Goal: Task Accomplishment & Management: Use online tool/utility

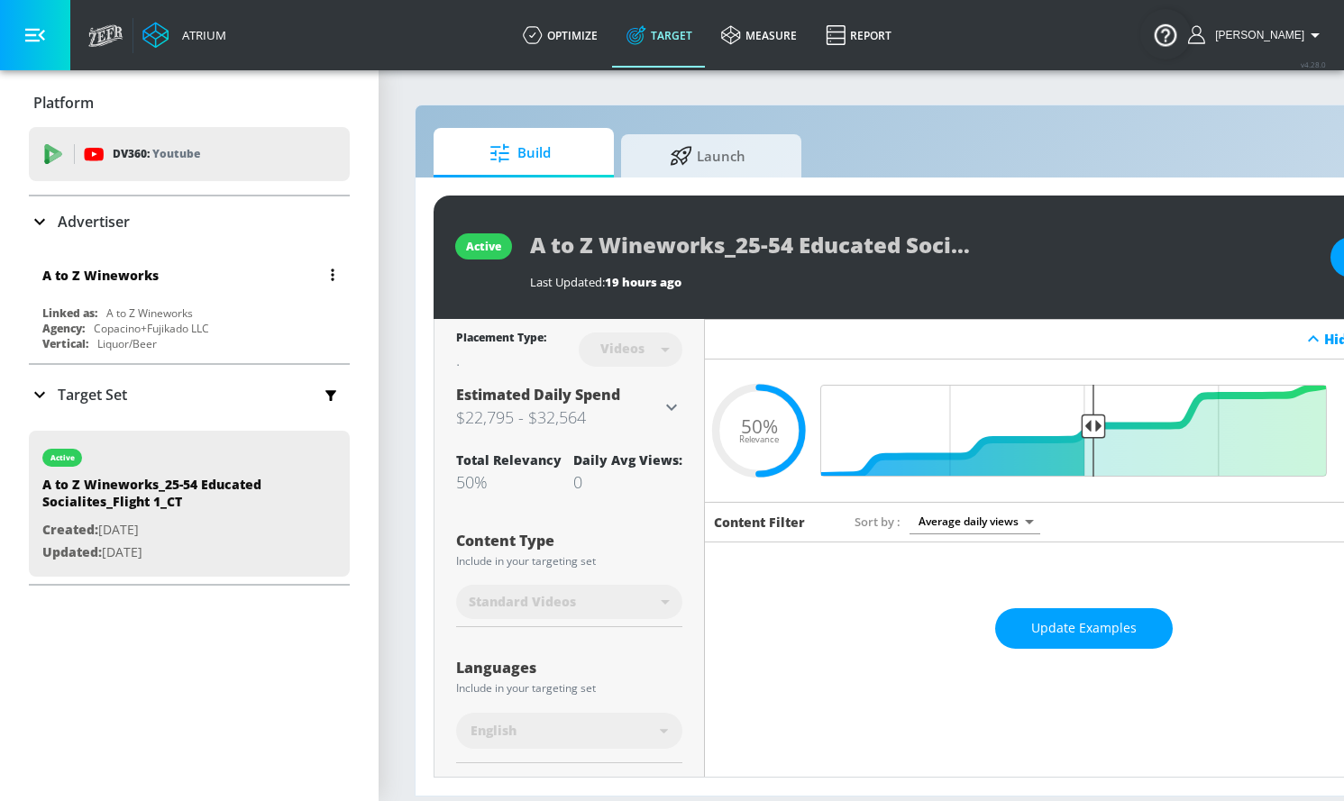
click at [206, 294] on div "A to Z Wineworks" at bounding box center [193, 274] width 303 height 43
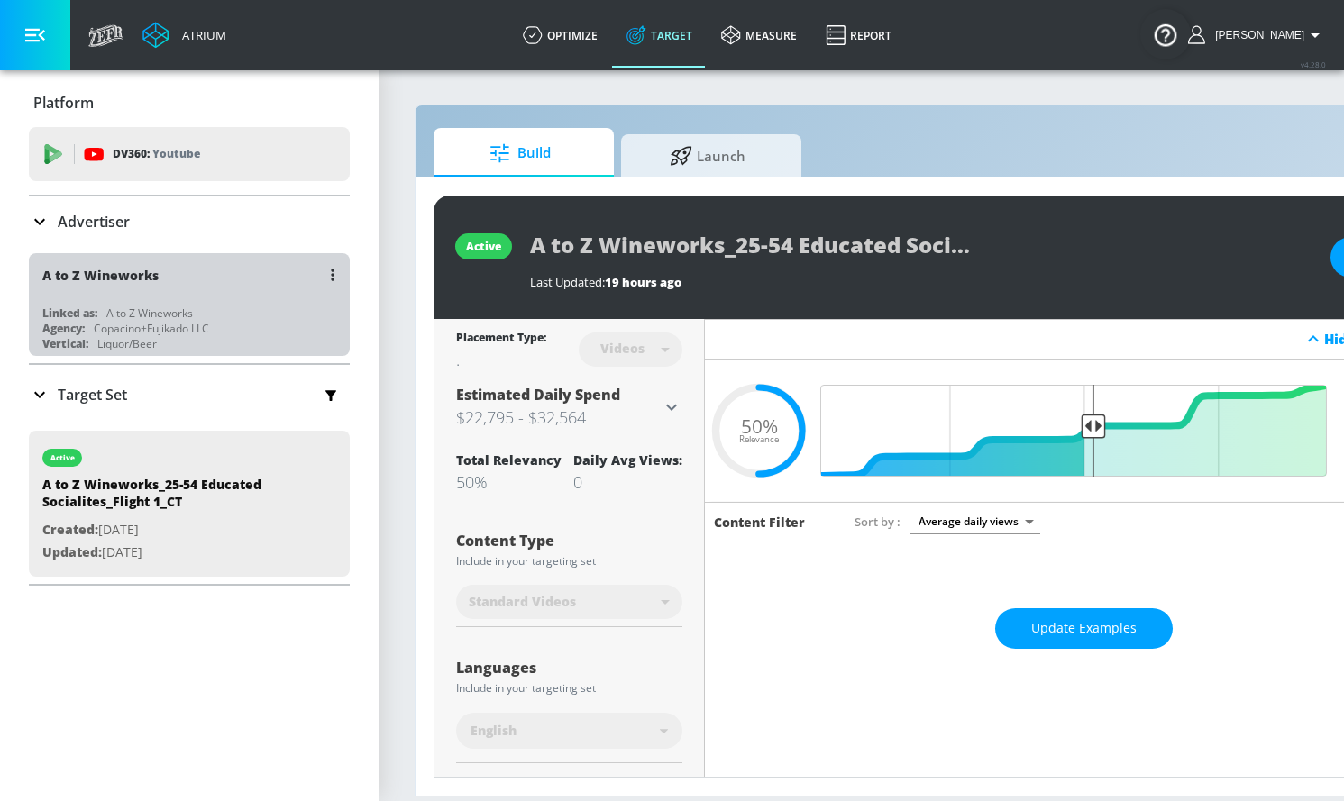
click at [156, 310] on div "A to Z Wineworks" at bounding box center [149, 313] width 87 height 15
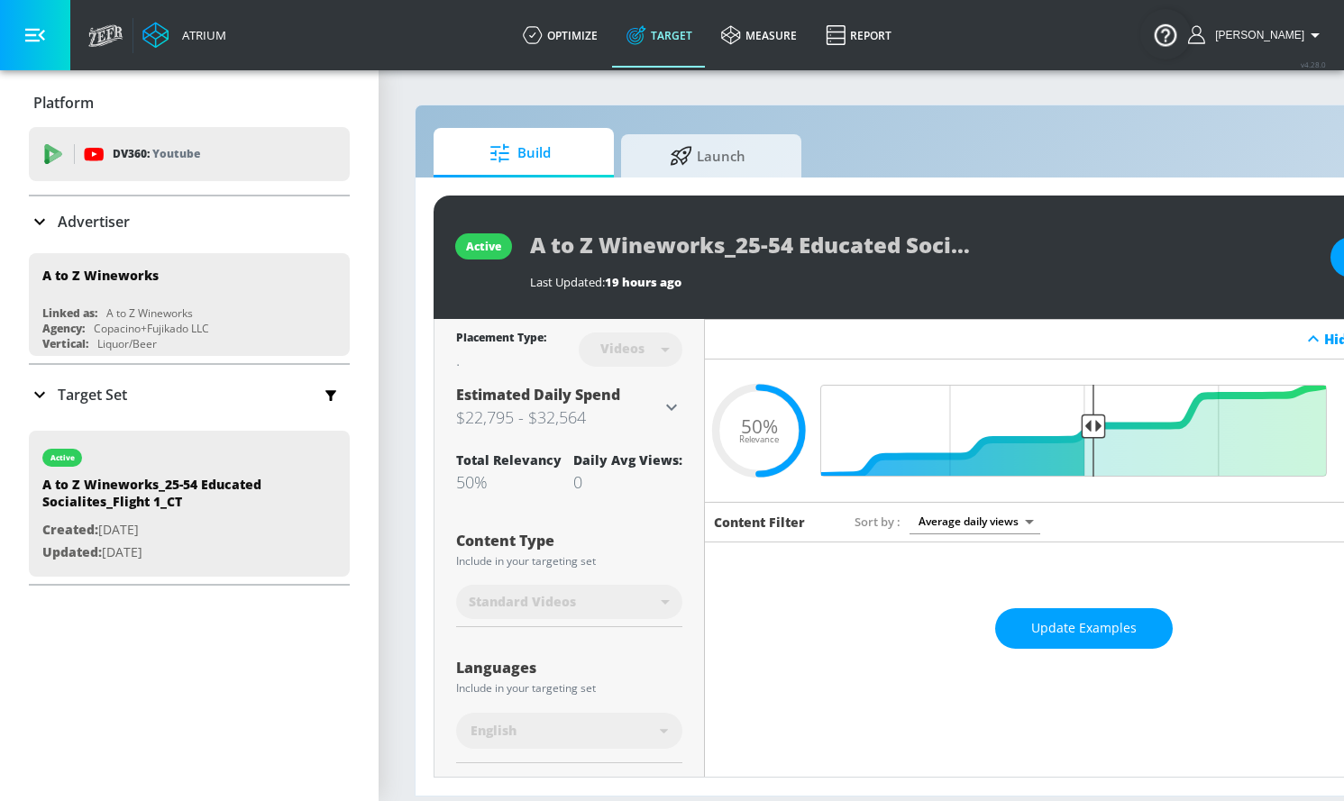
click at [34, 392] on icon at bounding box center [40, 395] width 22 height 22
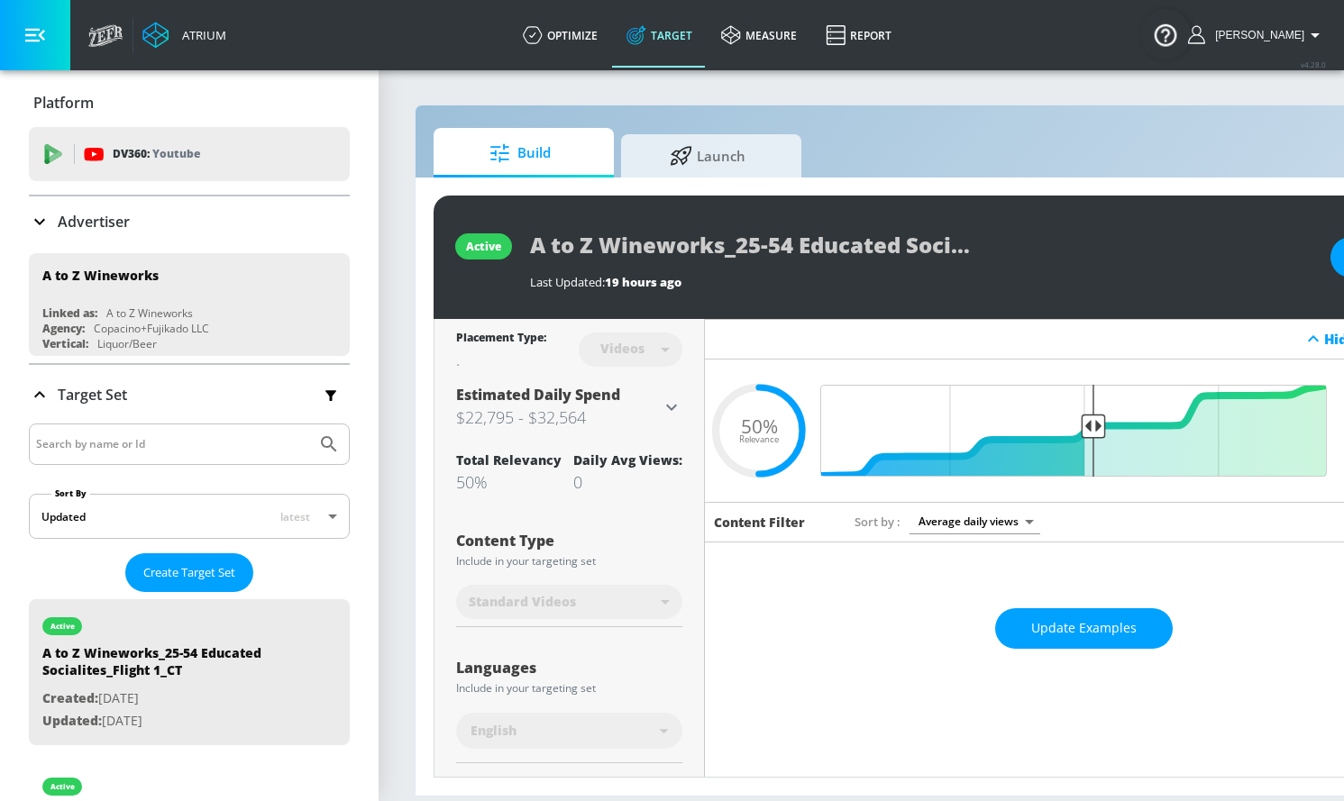
scroll to position [305, 0]
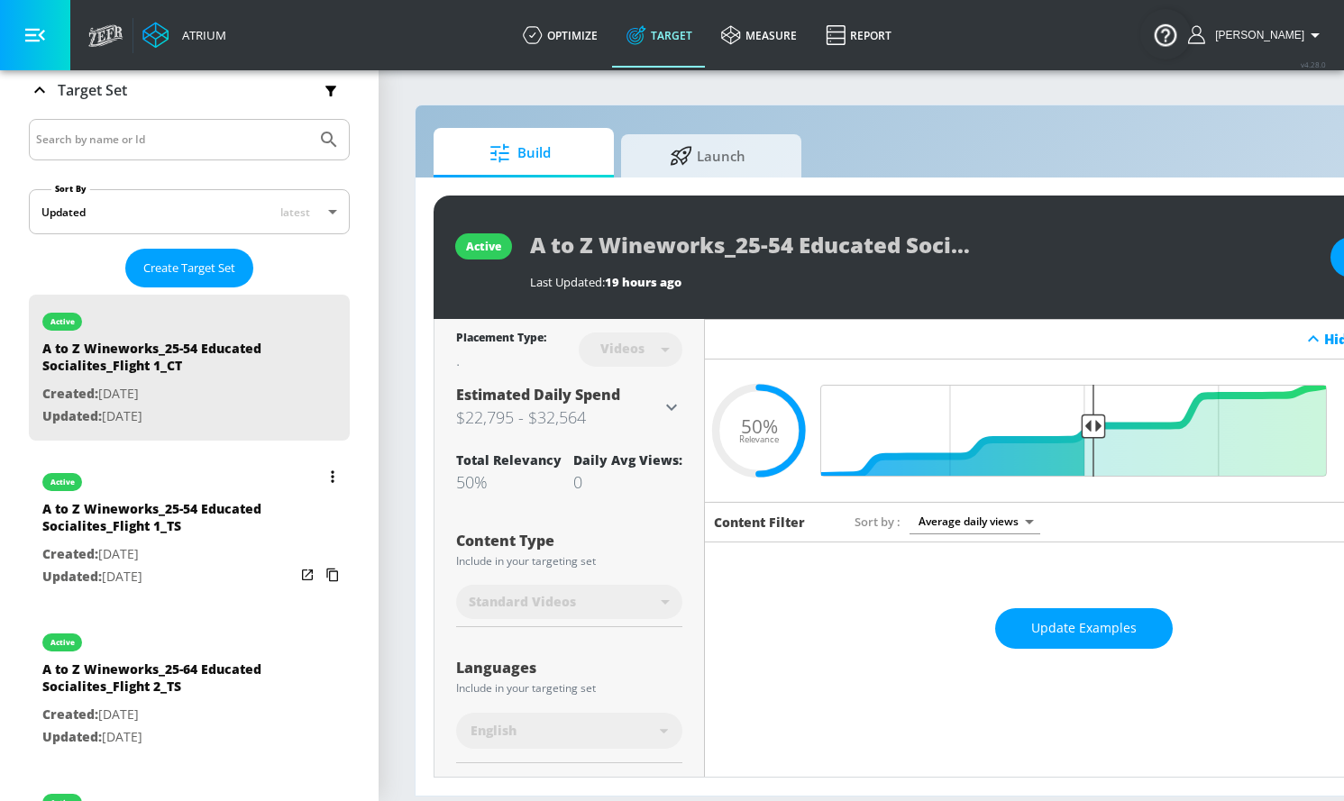
click at [103, 518] on div "A to Z Wineworks_25-54 Educated Socialites_Flight 1_TS" at bounding box center [168, 521] width 252 height 43
type input "A to Z Wineworks_25-54 Educated Socialites_Flight 1_TS"
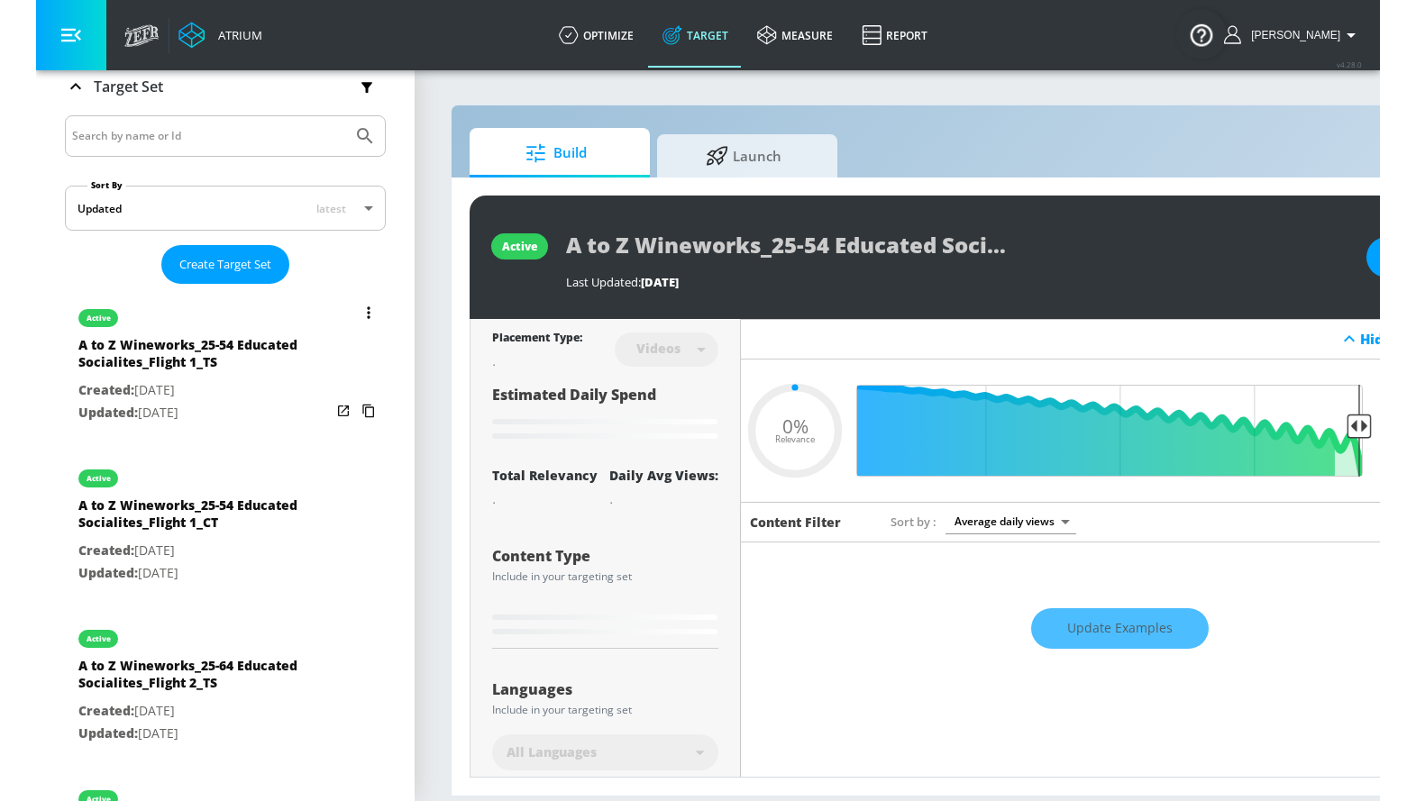
scroll to position [316, 0]
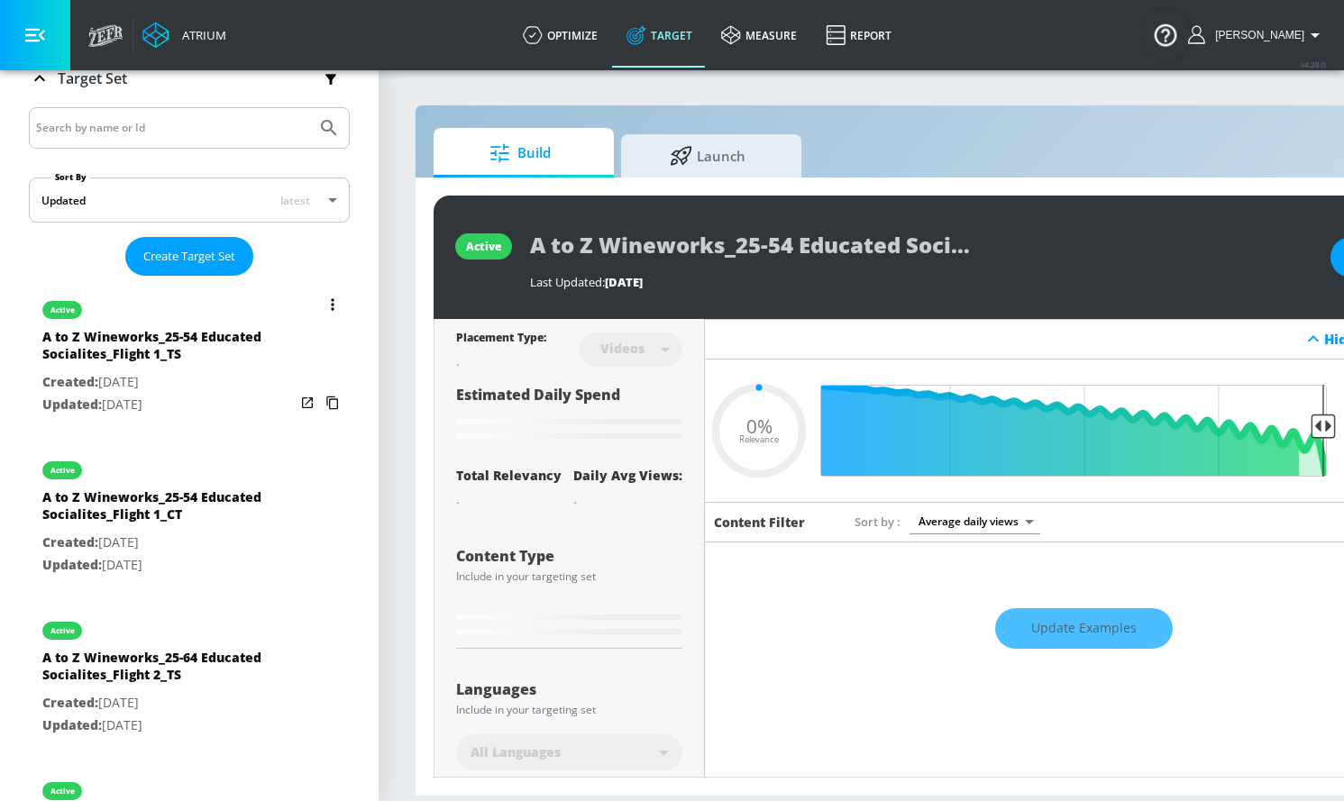
click at [113, 390] on p "Created: [DATE]" at bounding box center [168, 382] width 252 height 23
type input "0.5"
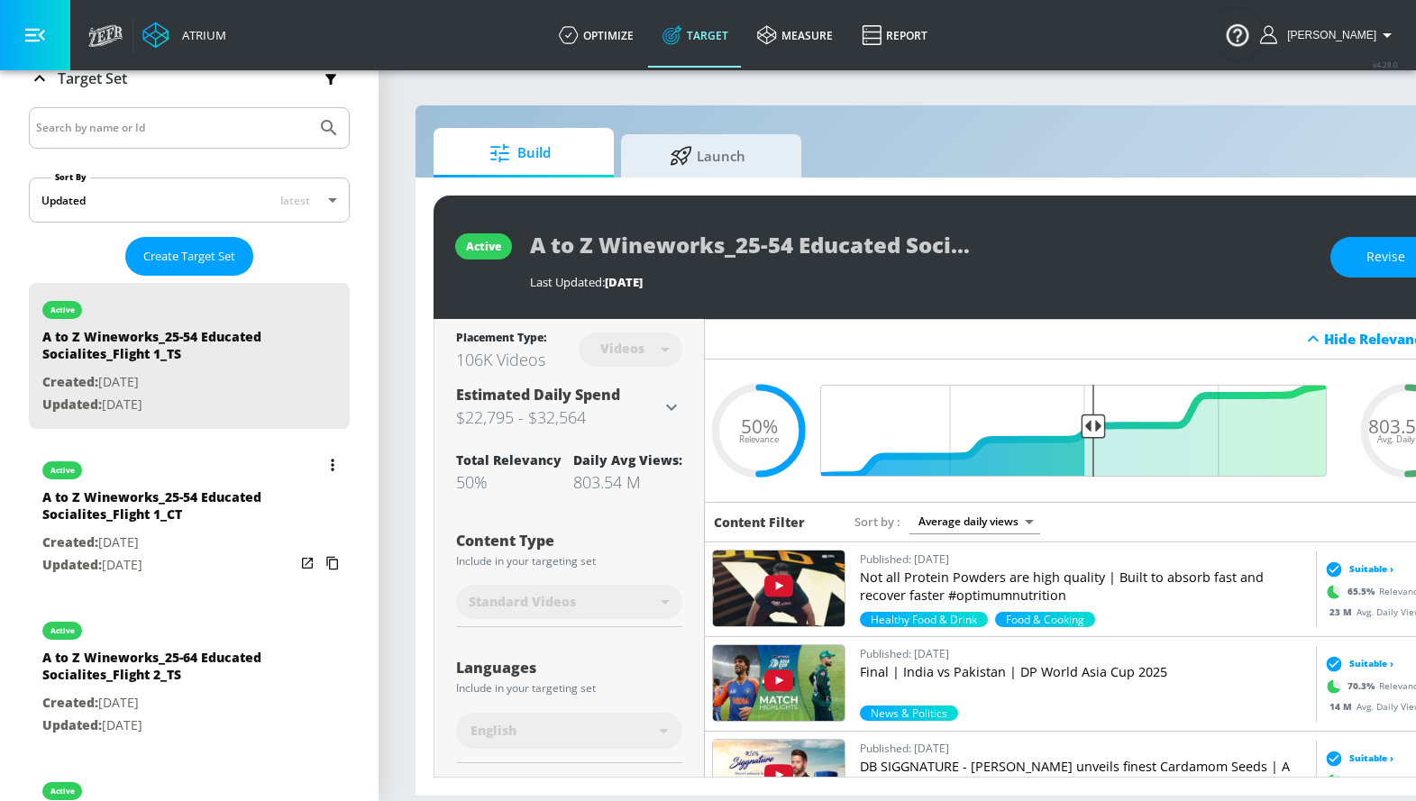
click at [133, 526] on div "A to Z Wineworks_25-54 Educated Socialites_Flight 1_CT" at bounding box center [168, 510] width 252 height 43
type input "A to Z Wineworks_25-54 Educated Socialites_Flight 1_CT"
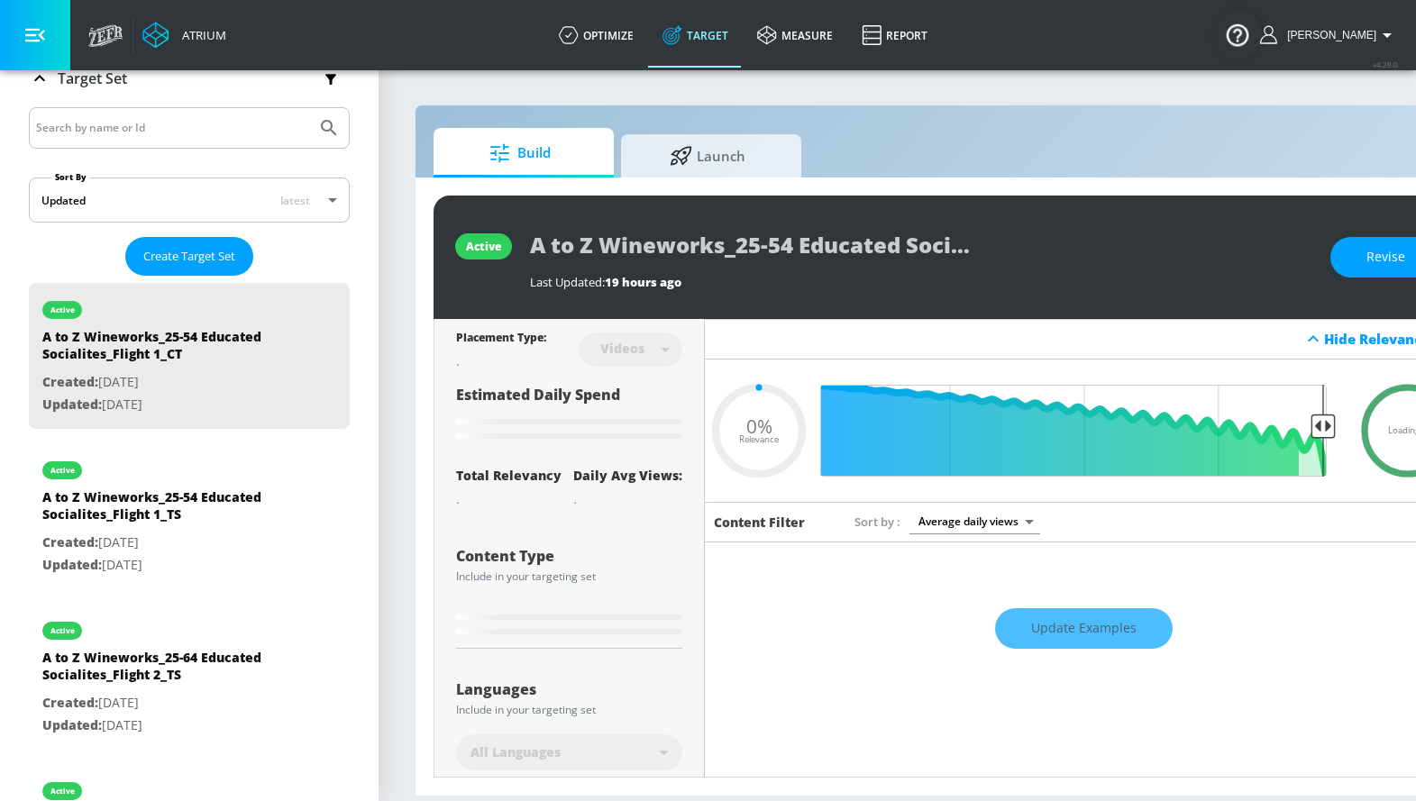
type input "0.5"
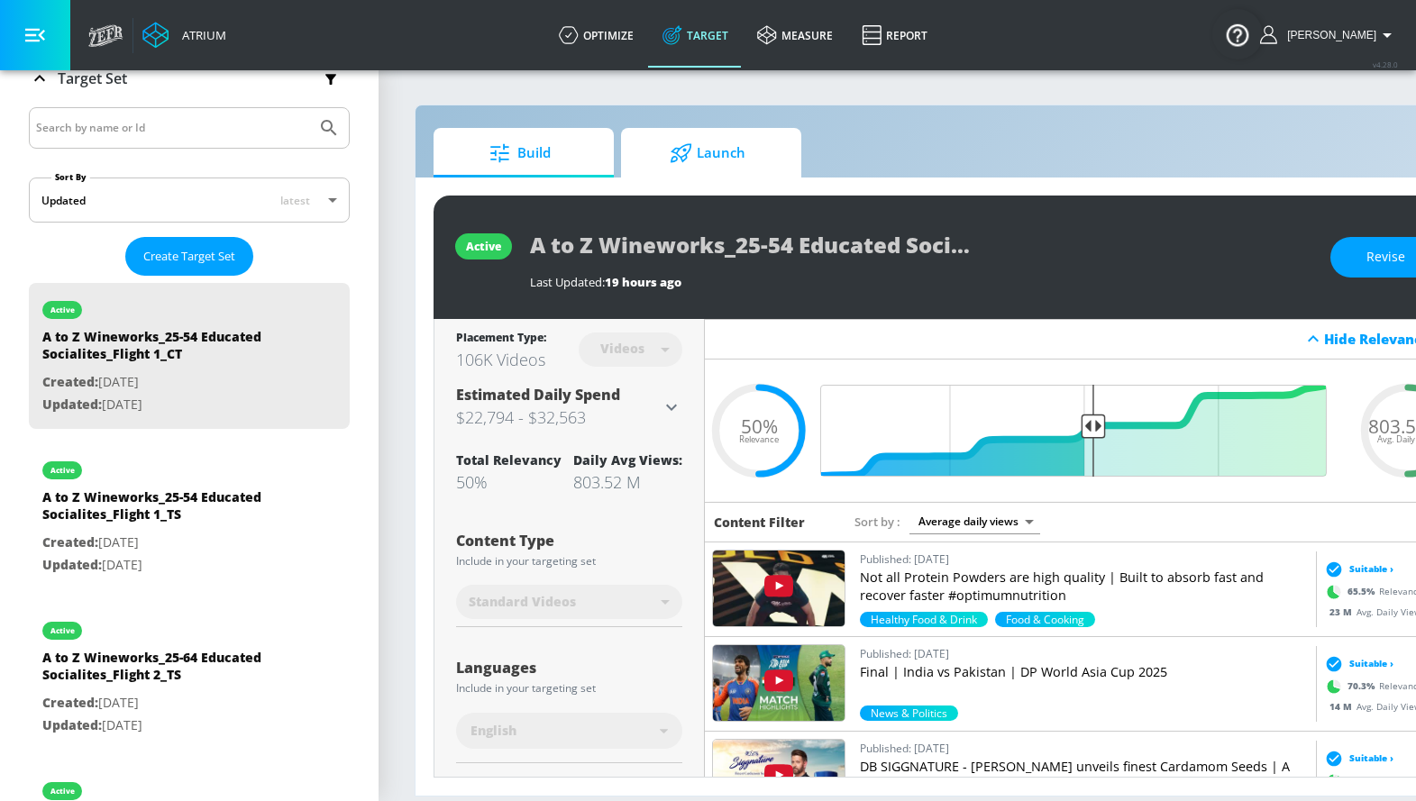
click at [698, 155] on span "Launch" at bounding box center [707, 153] width 137 height 43
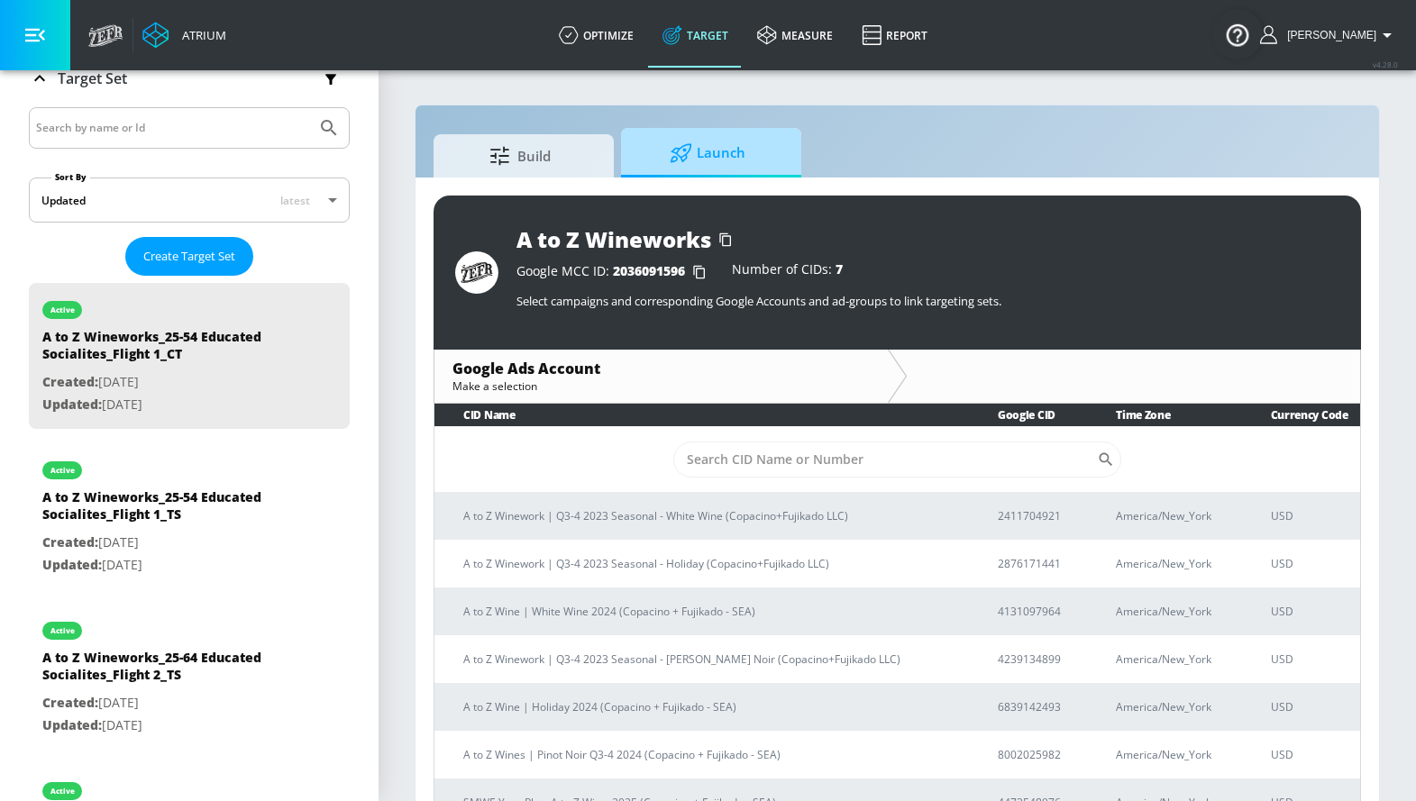
click at [727, 153] on span "Launch" at bounding box center [707, 153] width 137 height 43
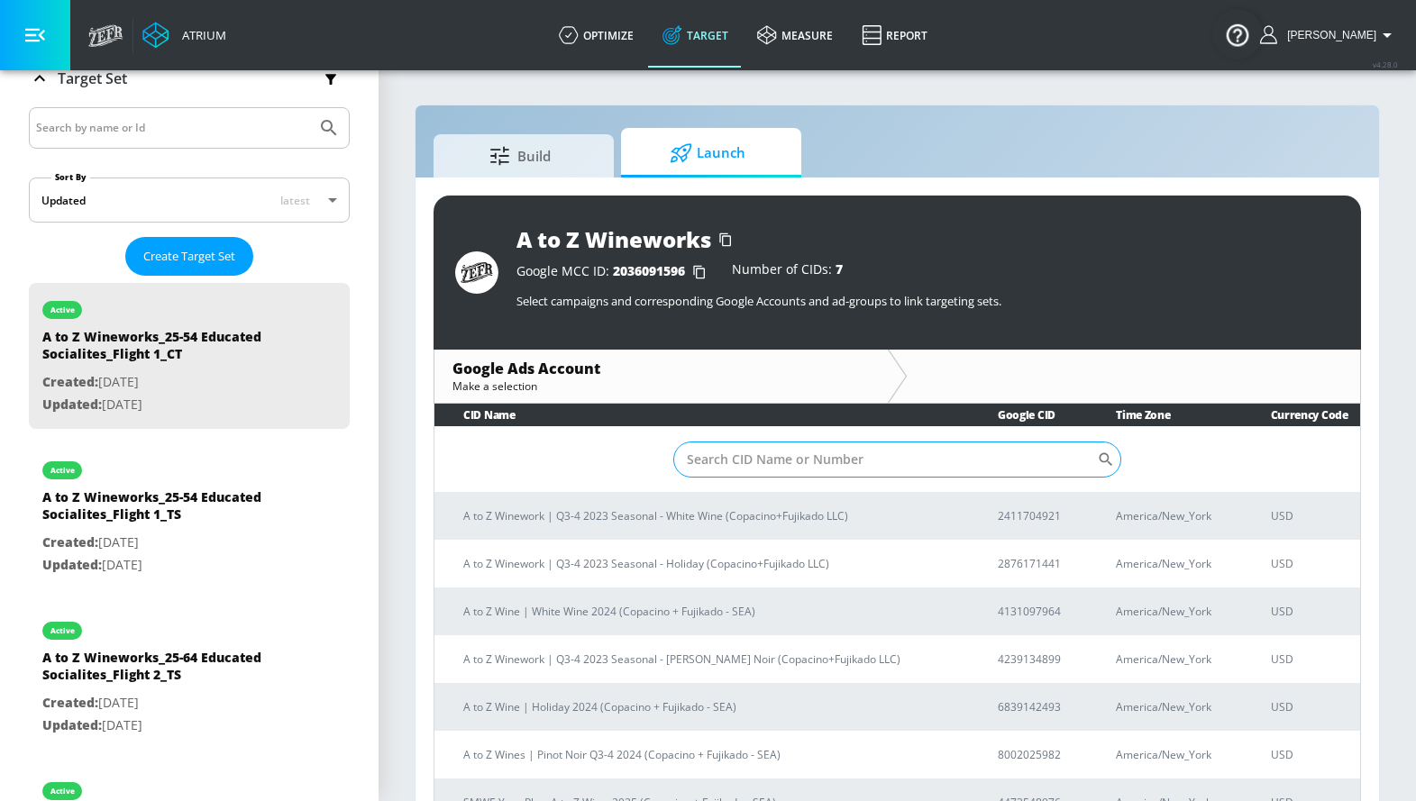
click at [922, 460] on input "Sort By" at bounding box center [885, 460] width 425 height 36
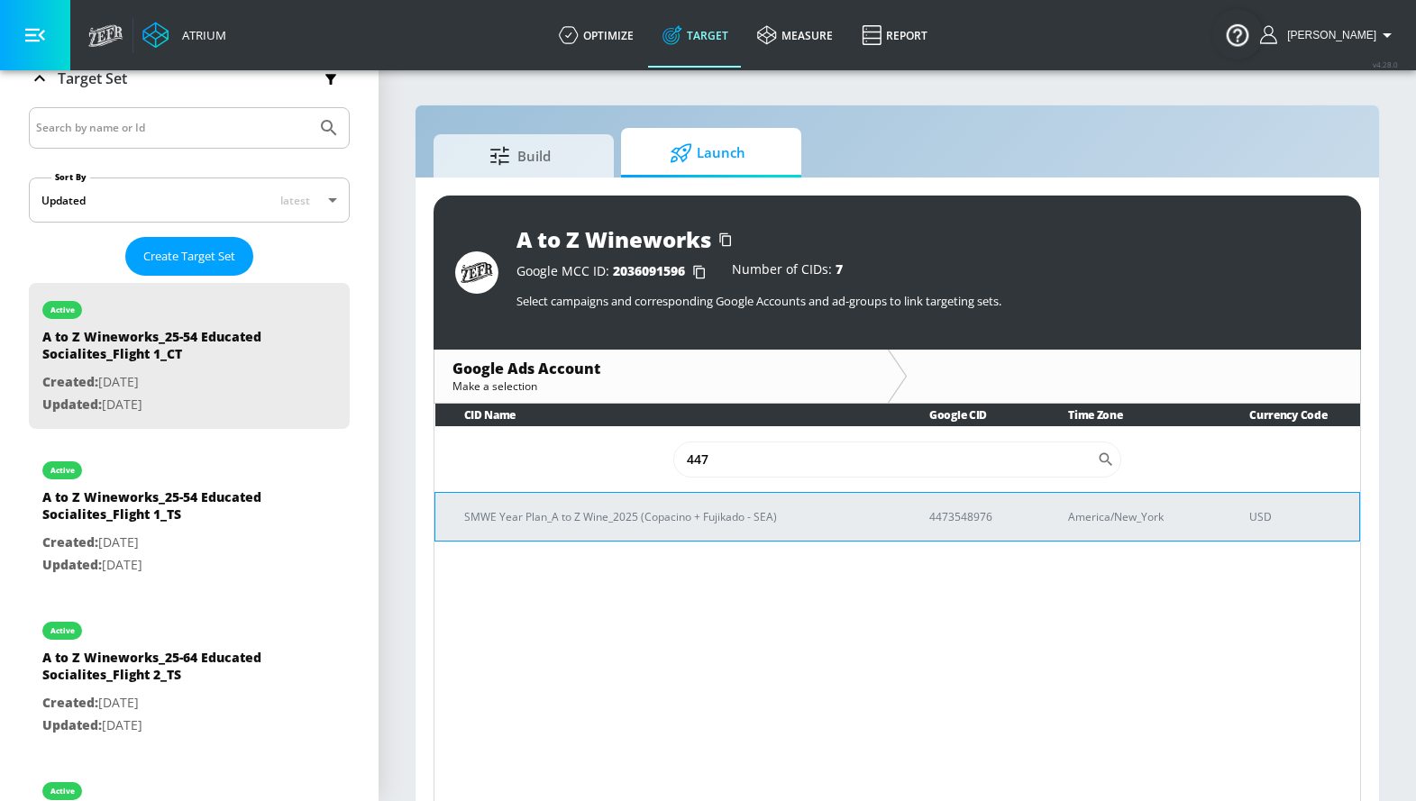
type input "447"
click at [967, 517] on p "4473548976" at bounding box center [977, 517] width 96 height 19
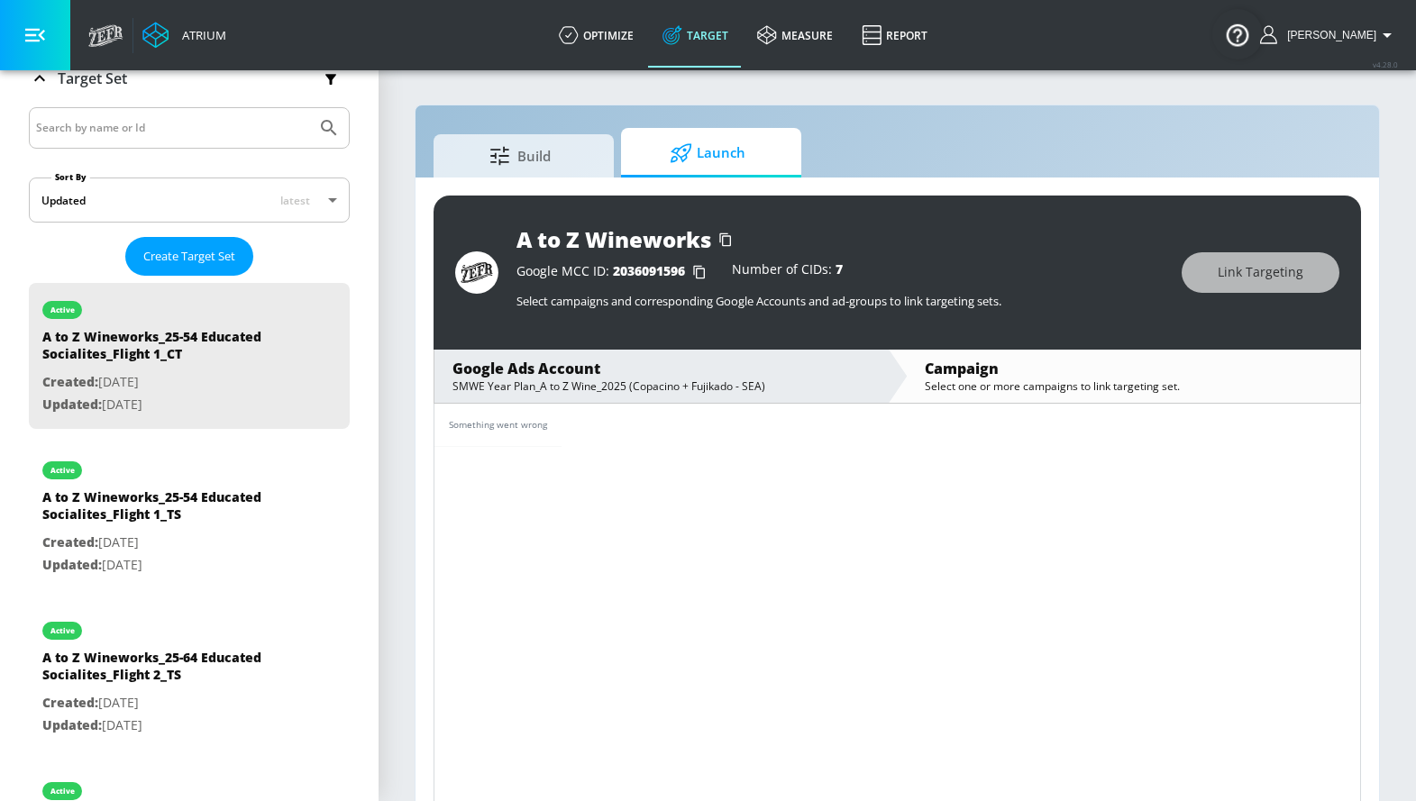
click at [701, 151] on span "Launch" at bounding box center [707, 153] width 137 height 43
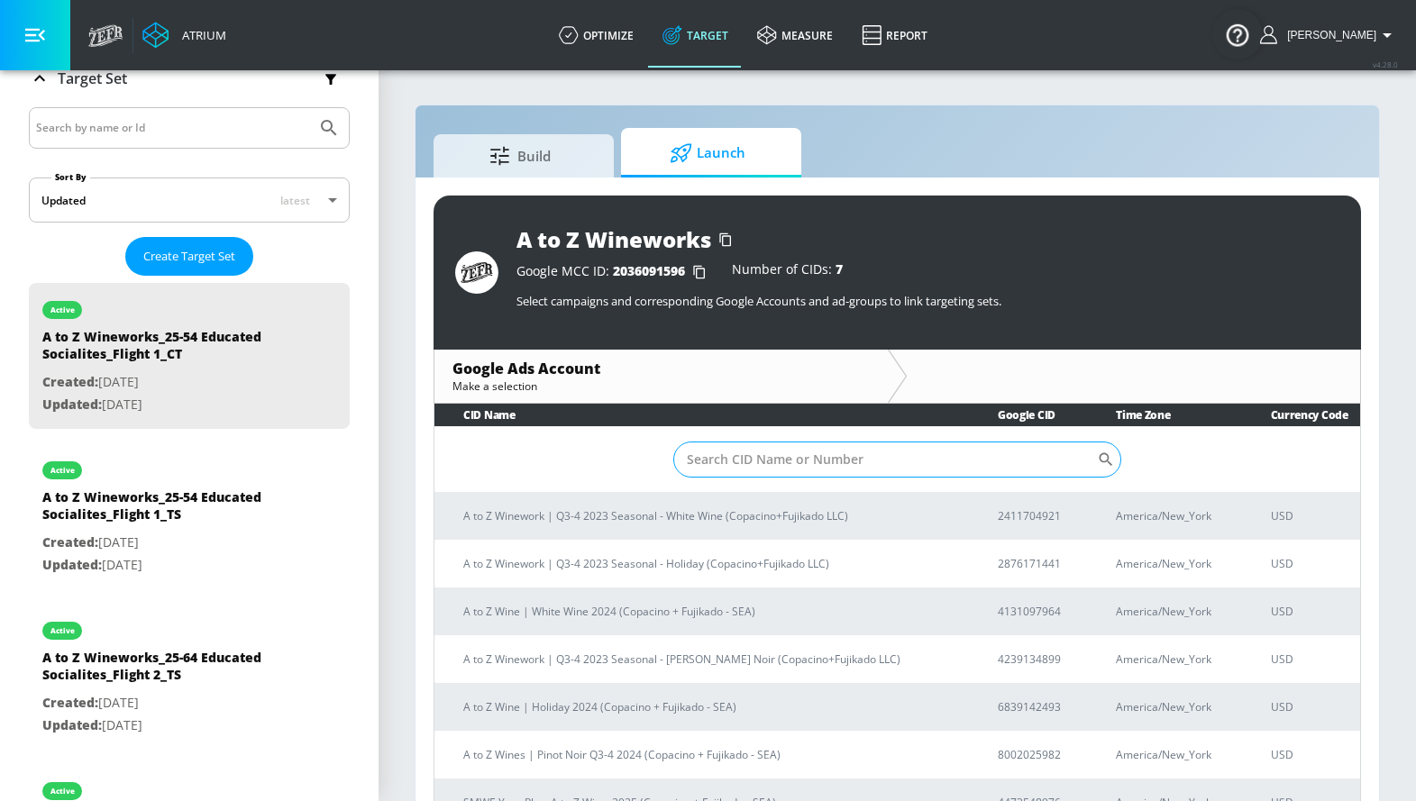
click at [817, 457] on input "Sort By" at bounding box center [885, 460] width 425 height 36
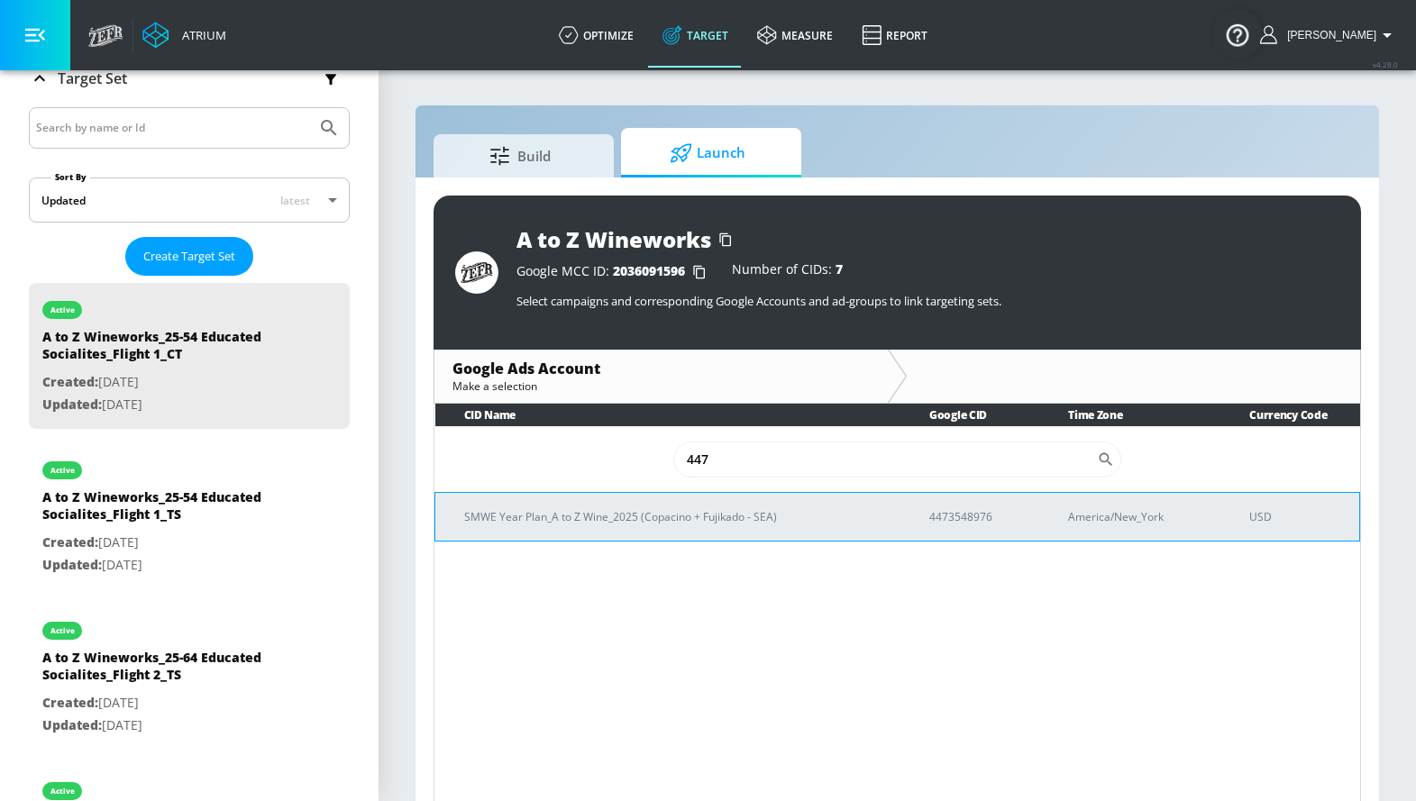
type input "447"
click at [966, 512] on p "4473548976" at bounding box center [977, 517] width 96 height 19
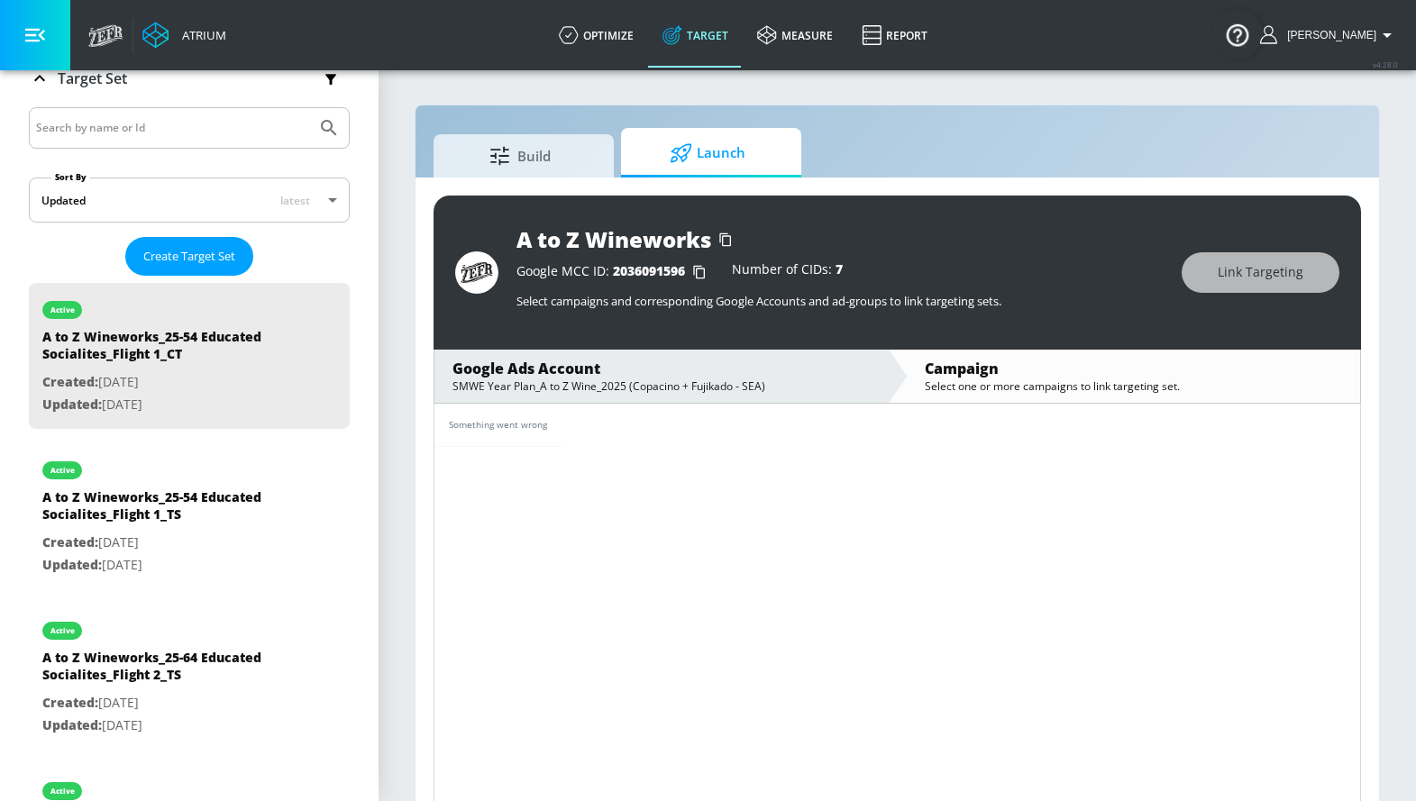
click at [707, 153] on span "Launch" at bounding box center [707, 153] width 137 height 43
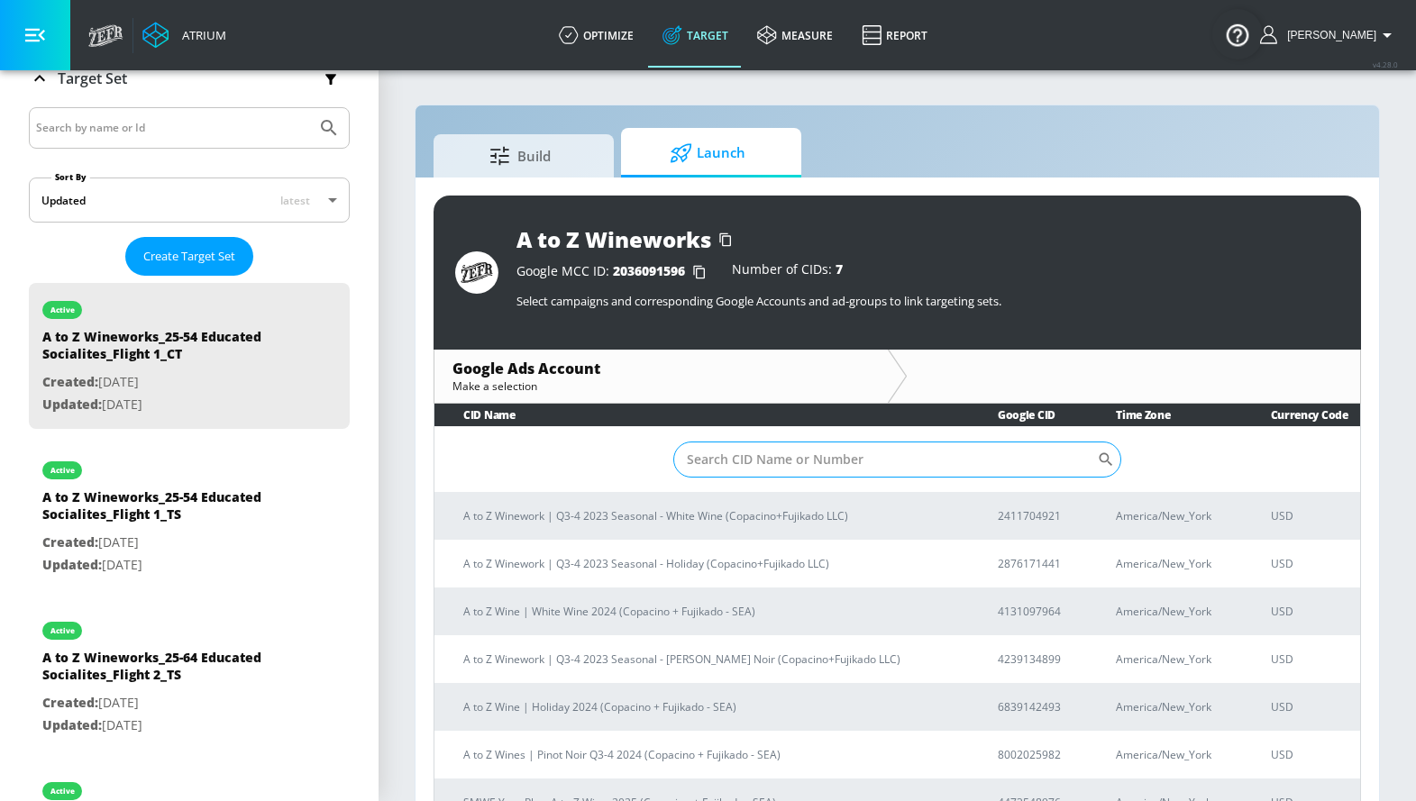
click at [839, 468] on input "Sort By" at bounding box center [885, 460] width 425 height 36
type input "447"
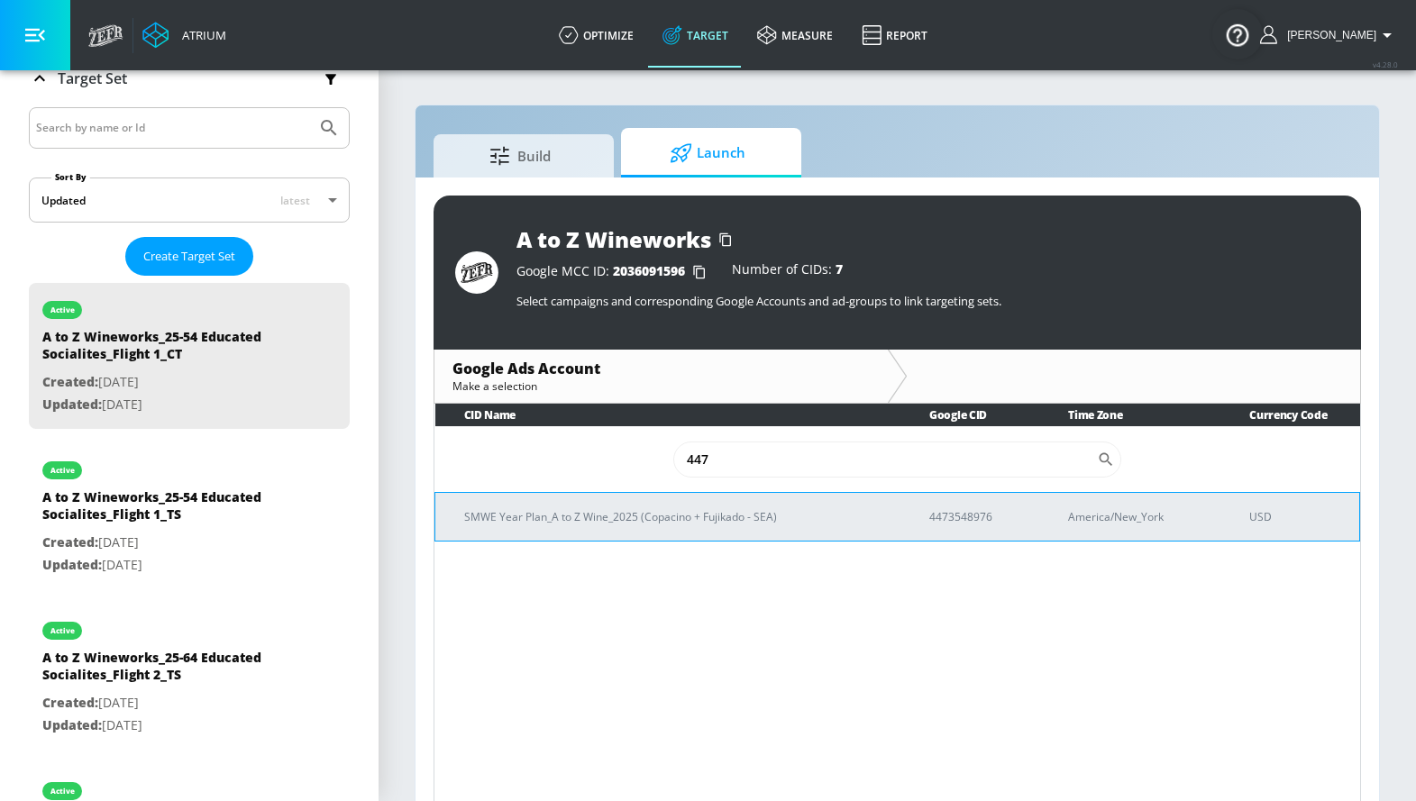
click at [934, 518] on p "4473548976" at bounding box center [977, 517] width 96 height 19
